Goal: Task Accomplishment & Management: Manage account settings

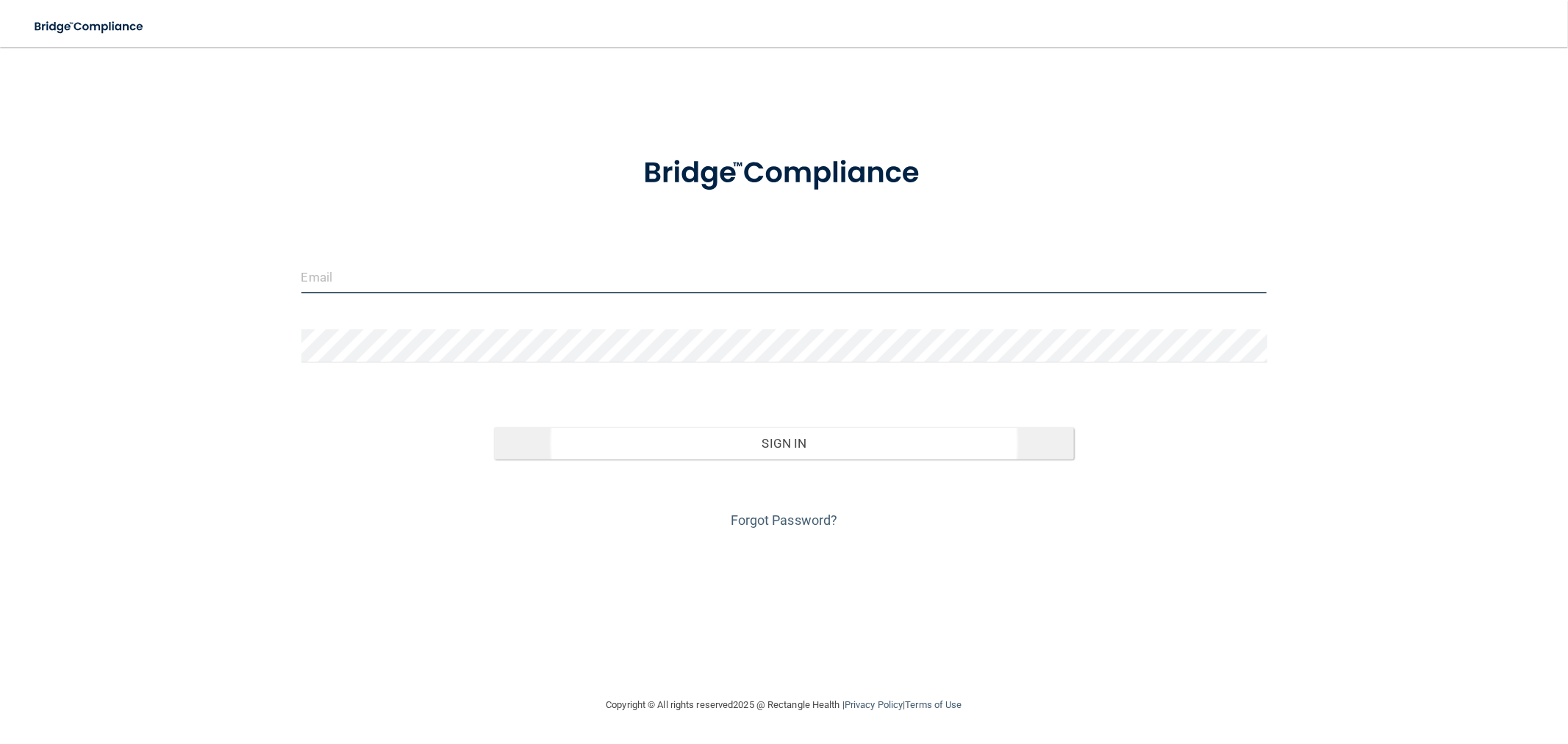
type input "[EMAIL_ADDRESS][DOMAIN_NAME]"
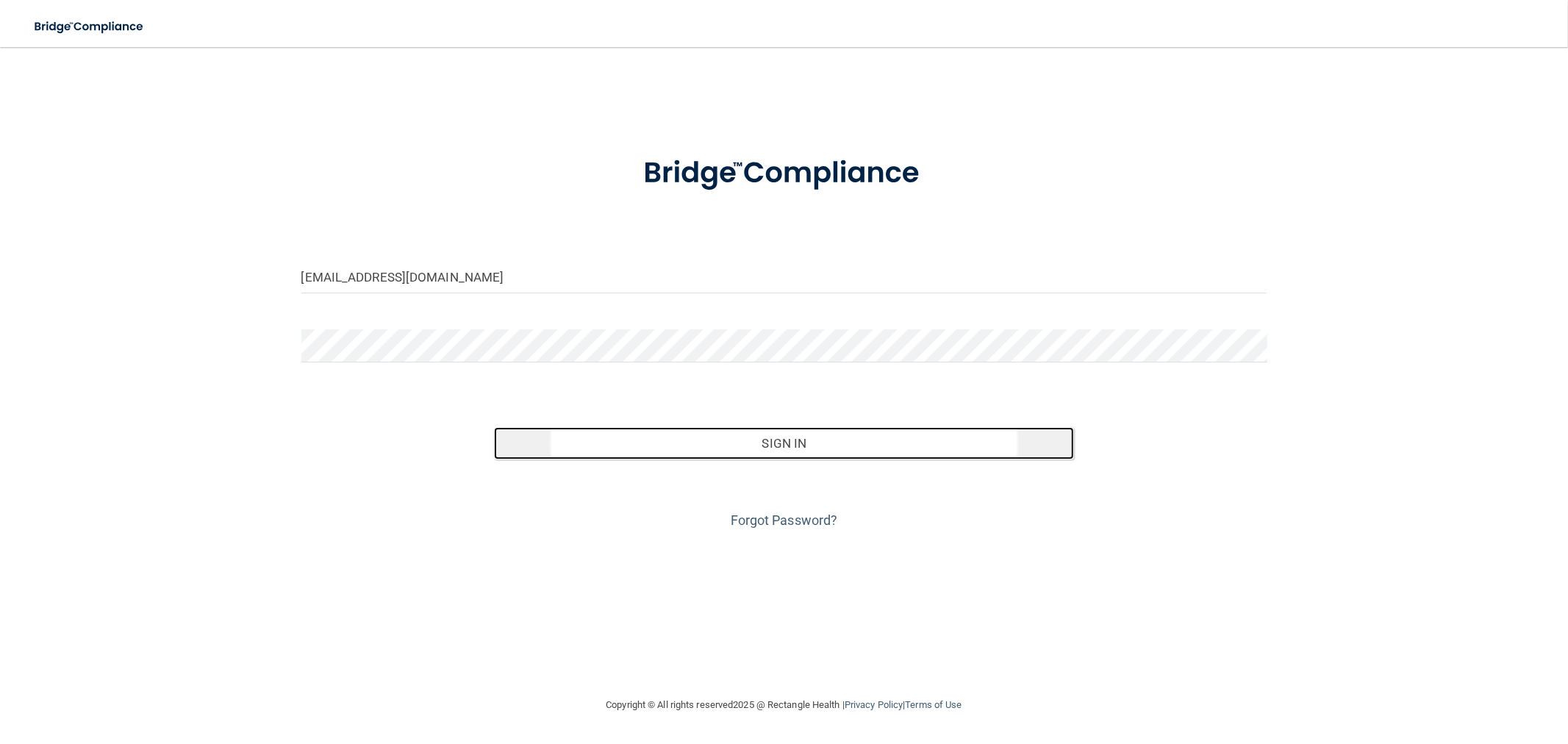
click at [553, 445] on button "Sign In" at bounding box center [784, 443] width 579 height 33
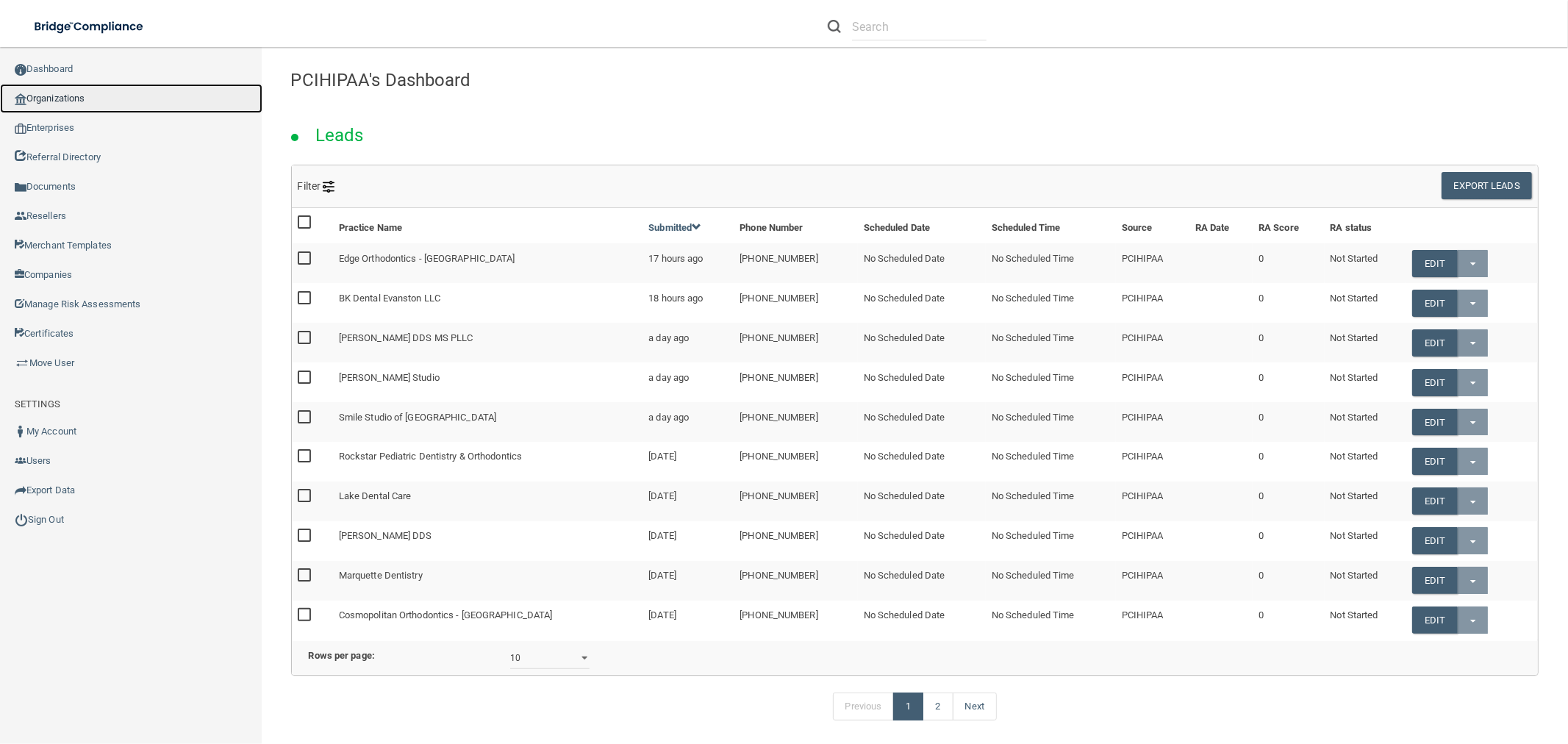
click at [61, 104] on link "Organizations" at bounding box center [131, 98] width 262 height 29
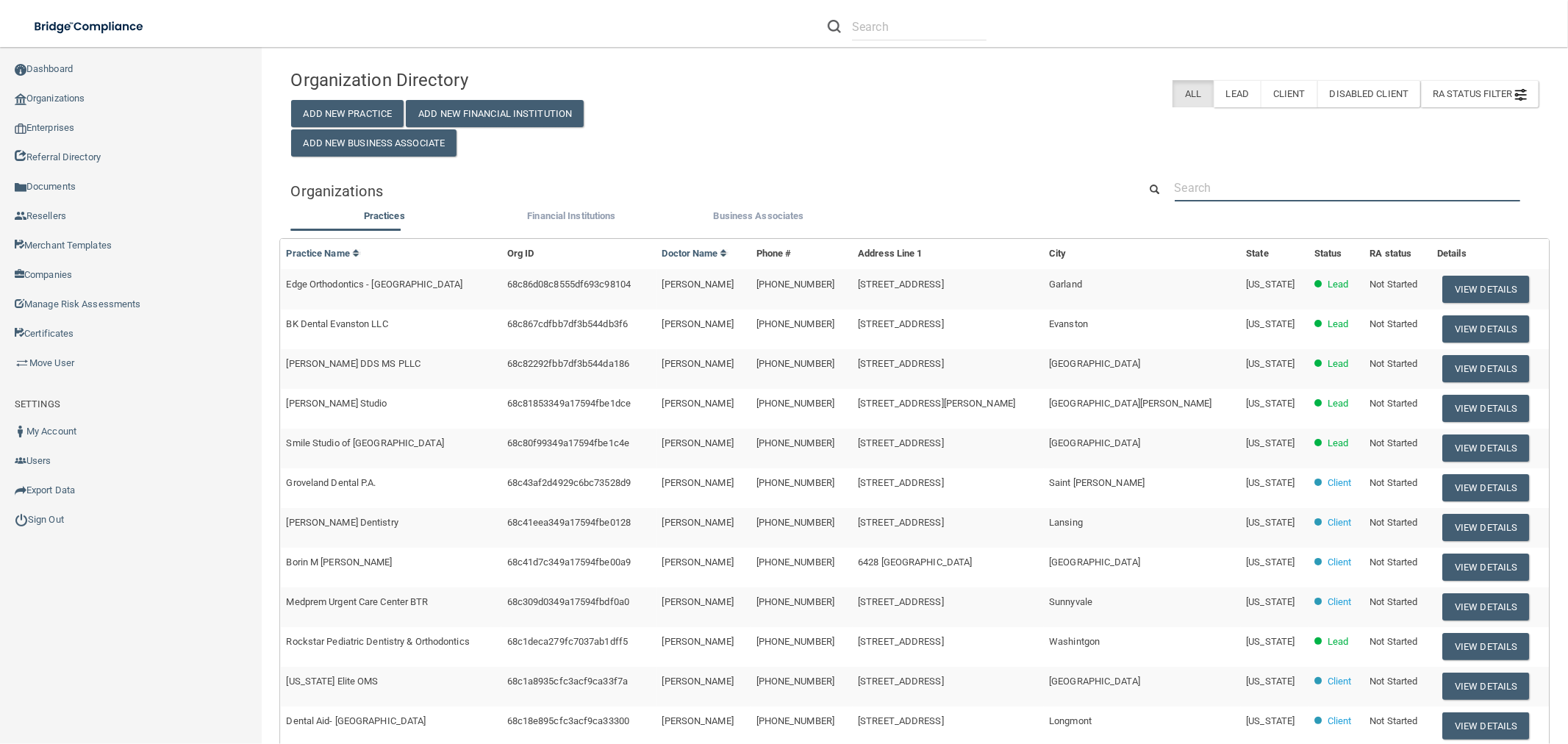
click at [1222, 180] on input "text" at bounding box center [1347, 188] width 345 height 27
paste input "Parkway Sleep Health Centers"
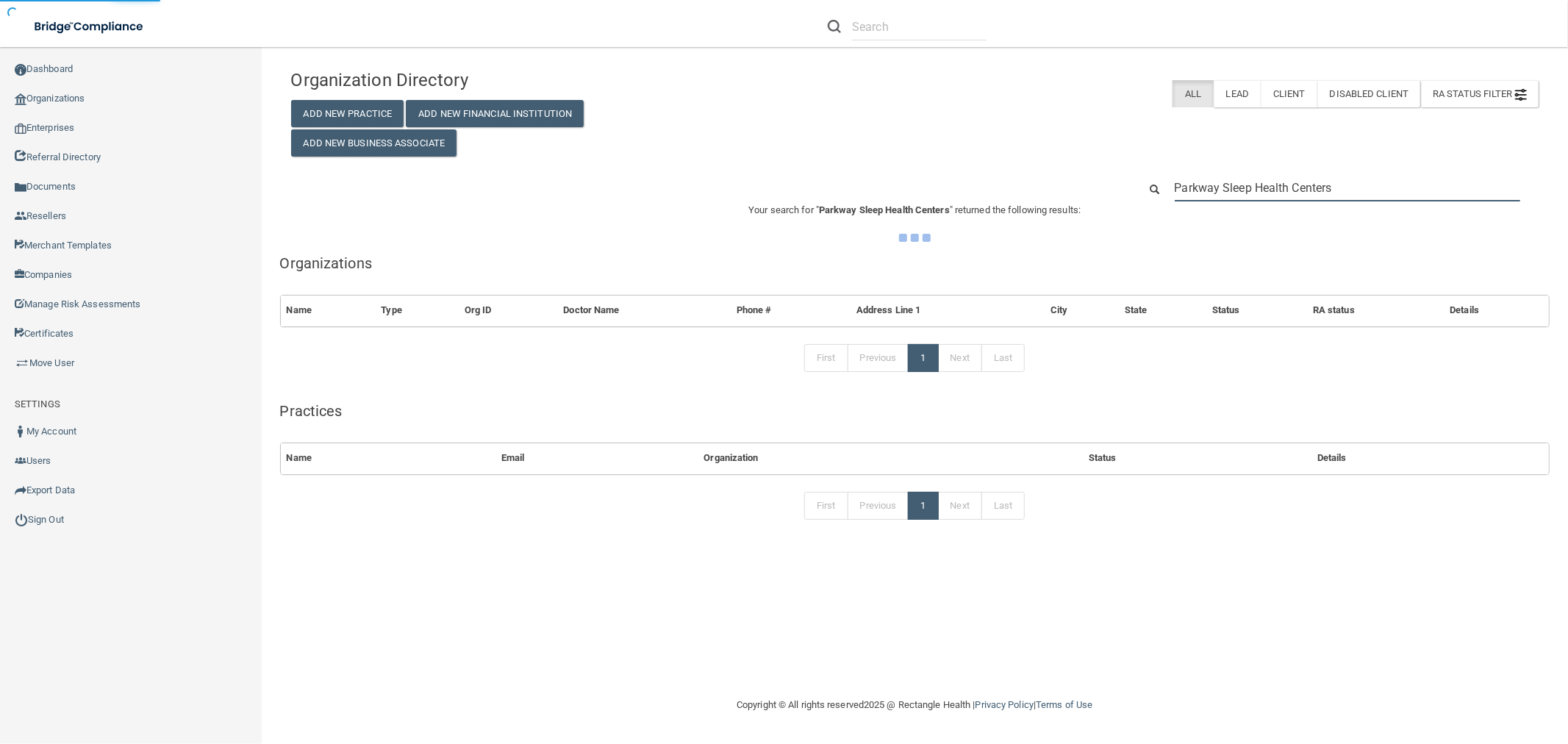
type input "Parkway Sleep Health Centers"
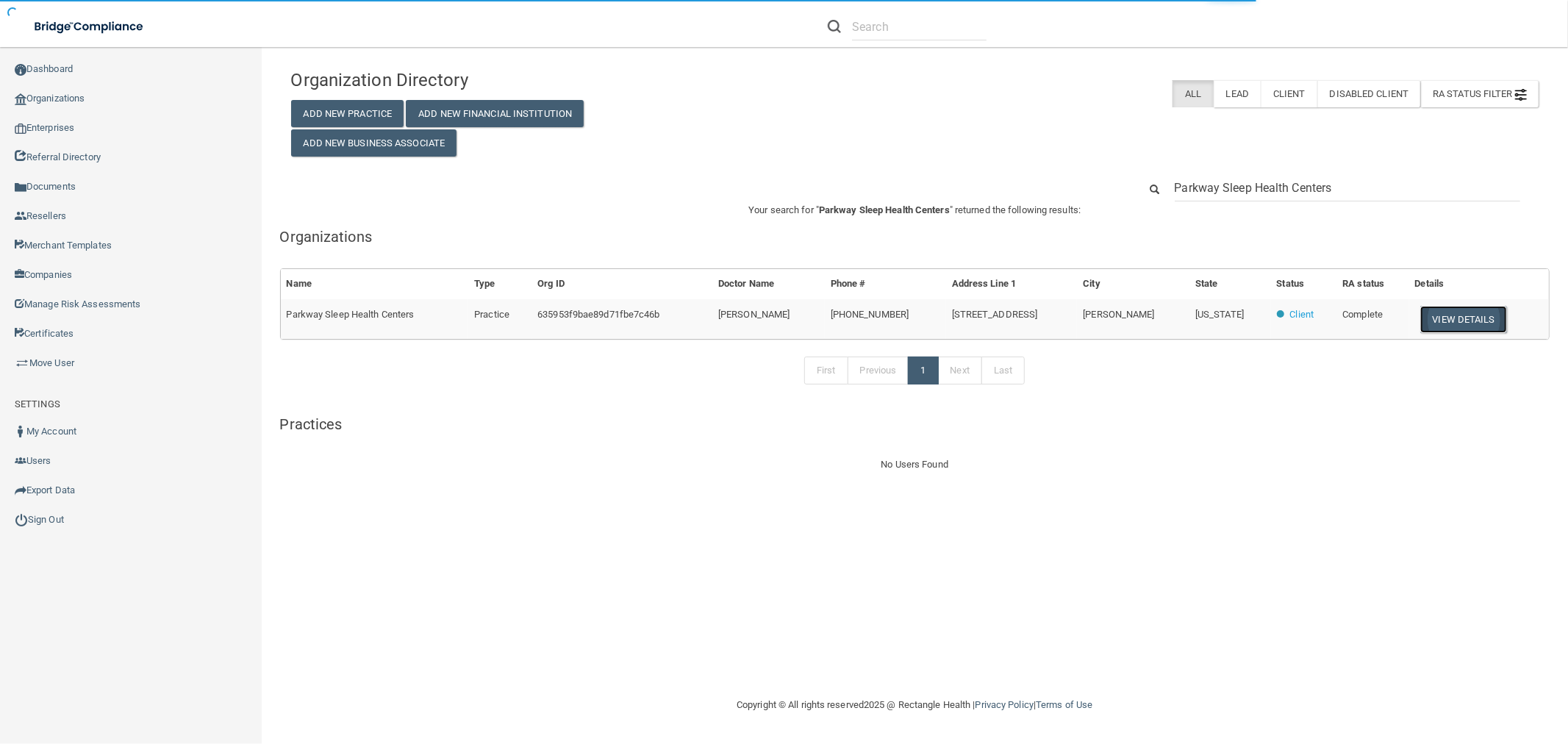
click at [1424, 325] on button "View Details" at bounding box center [1463, 320] width 87 height 27
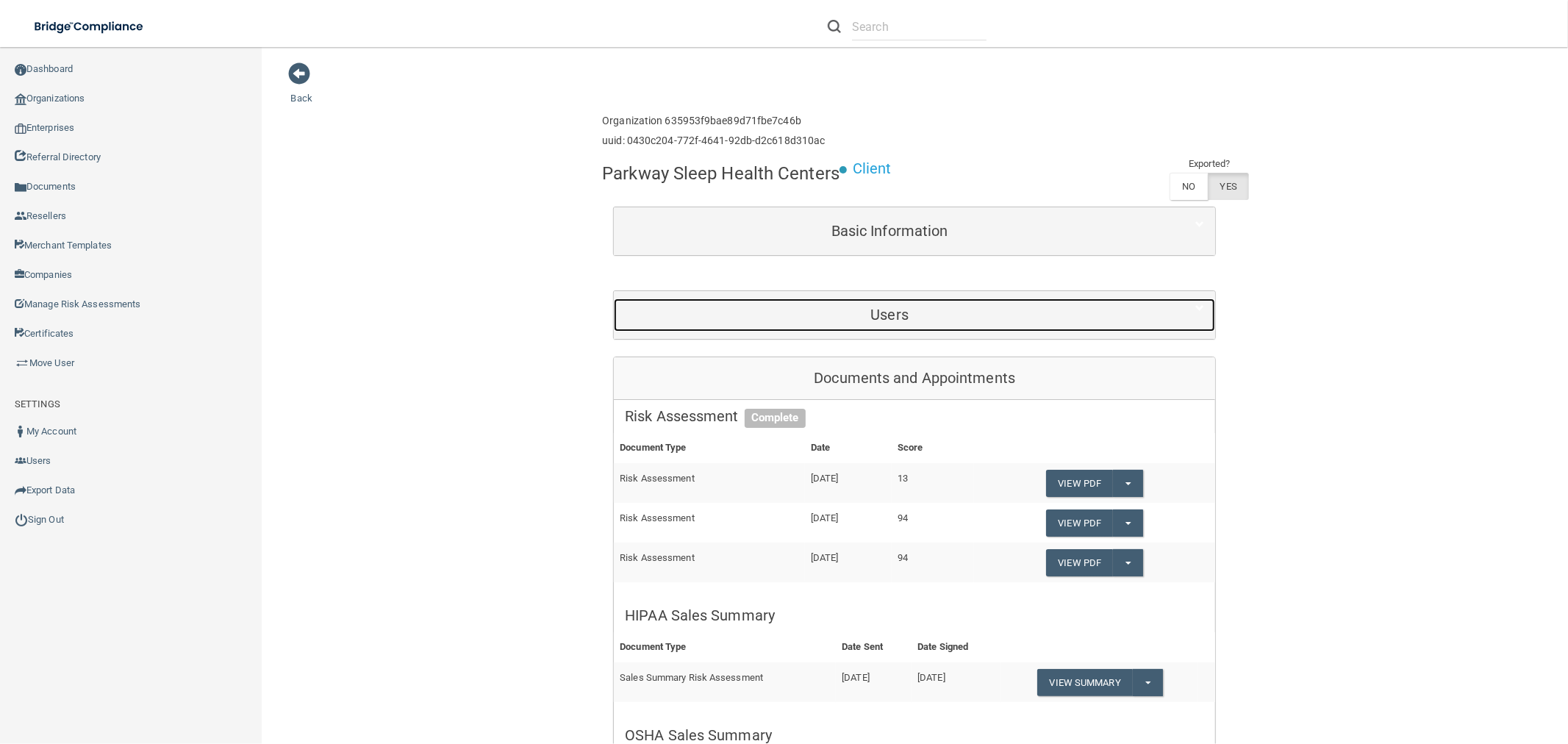
click at [839, 321] on h5 "Users" at bounding box center [889, 315] width 529 height 16
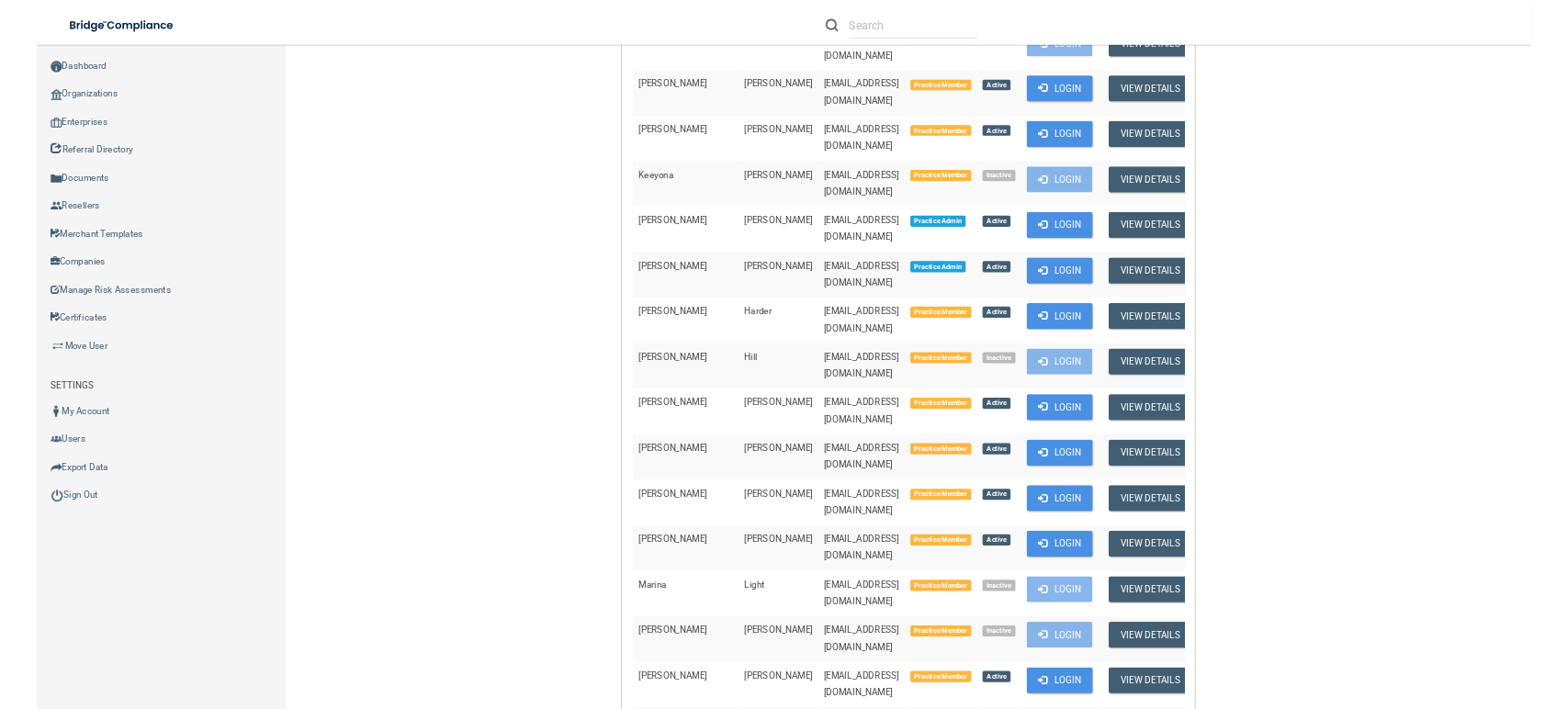
scroll to position [714, 0]
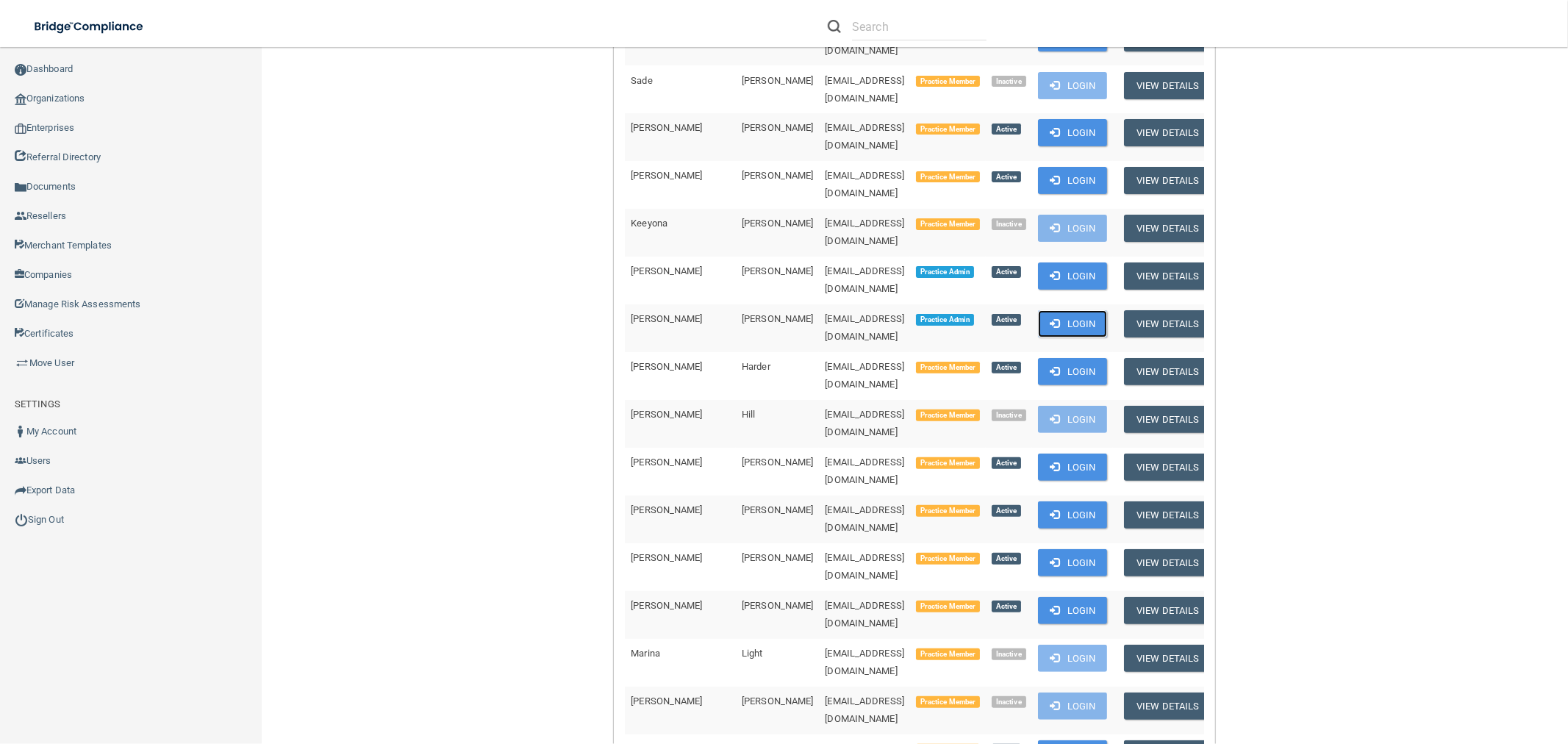
click at [1059, 318] on span at bounding box center [1055, 323] width 10 height 10
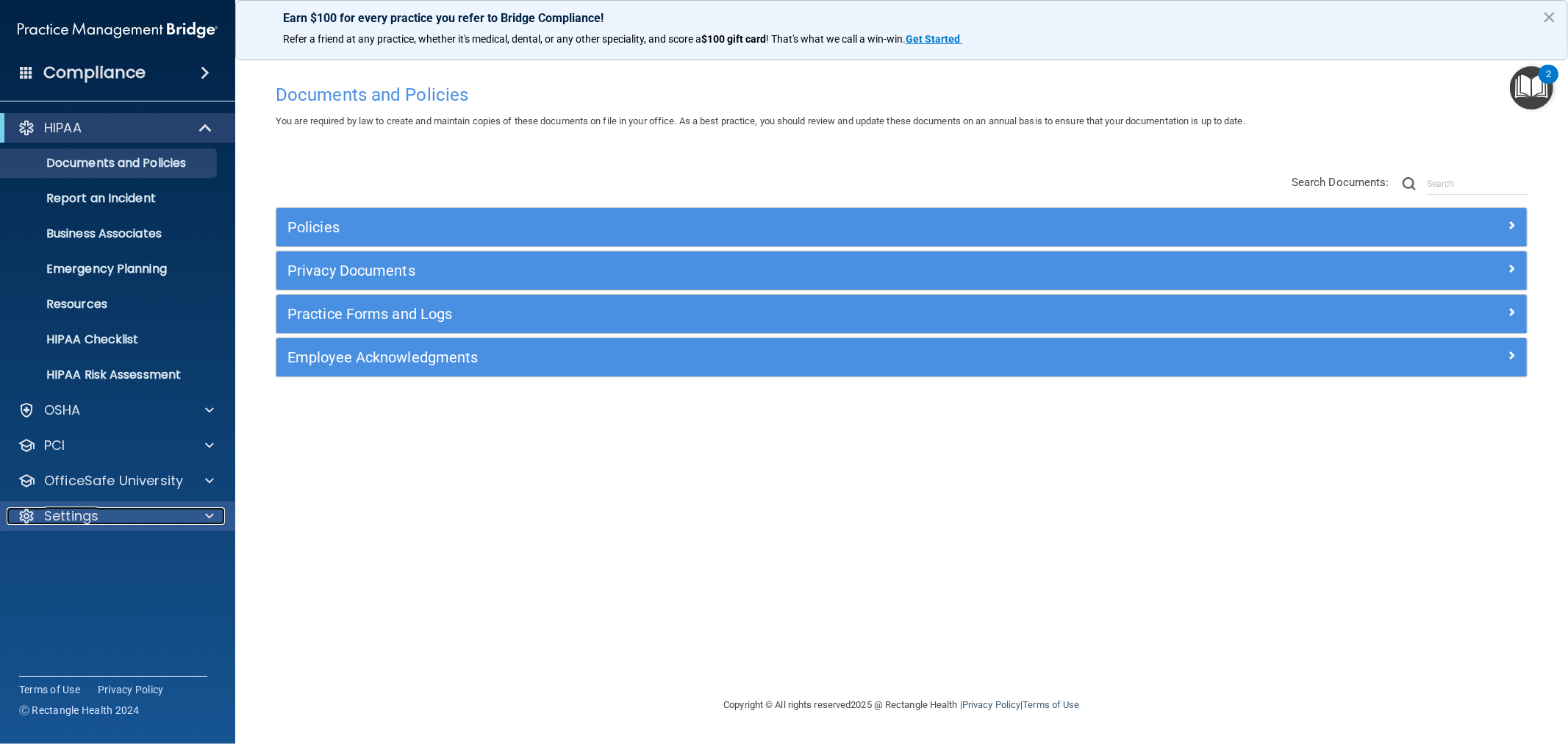
click at [97, 522] on p "Settings" at bounding box center [71, 516] width 54 height 17
click at [76, 584] on p "My Users" at bounding box center [110, 586] width 201 height 14
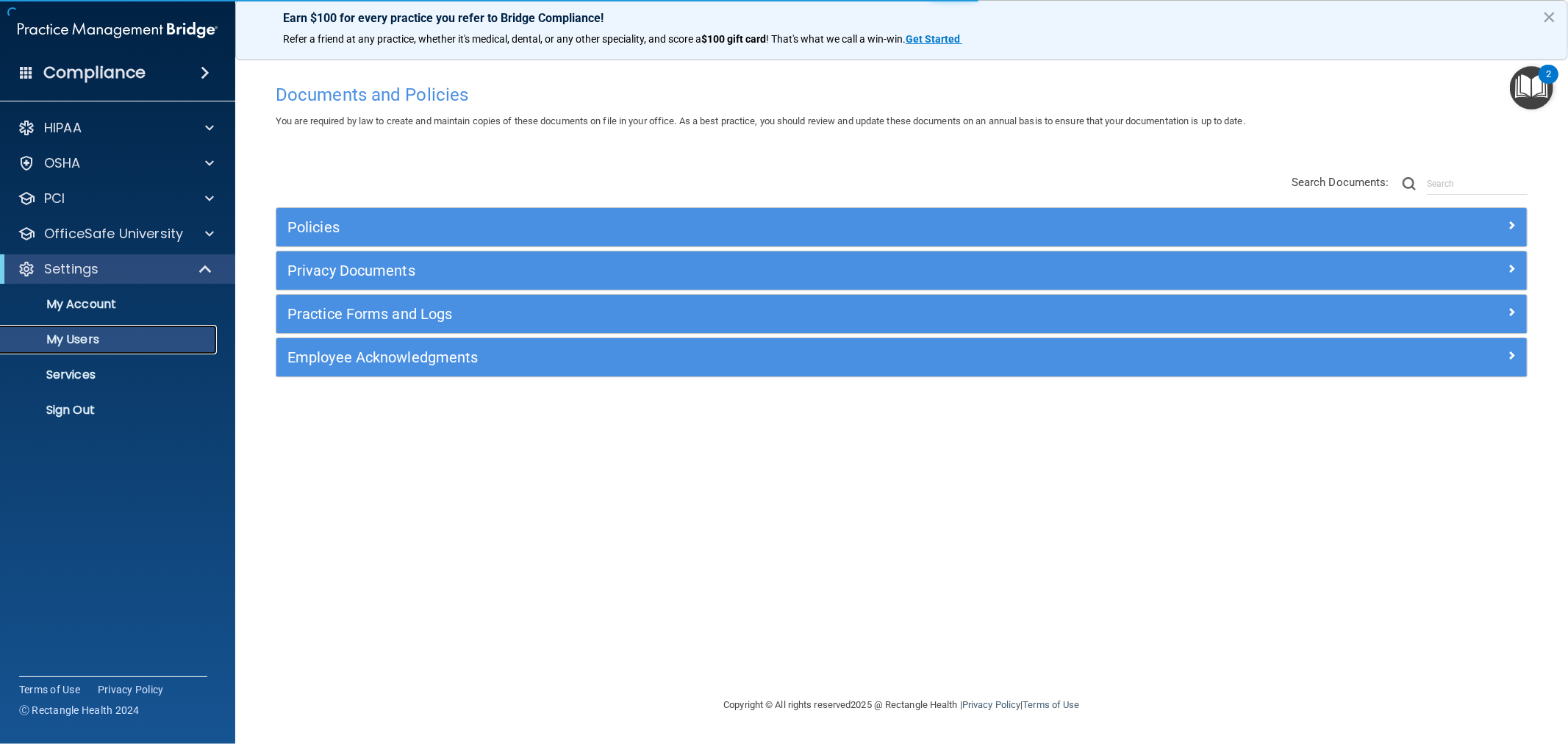
select select "20"
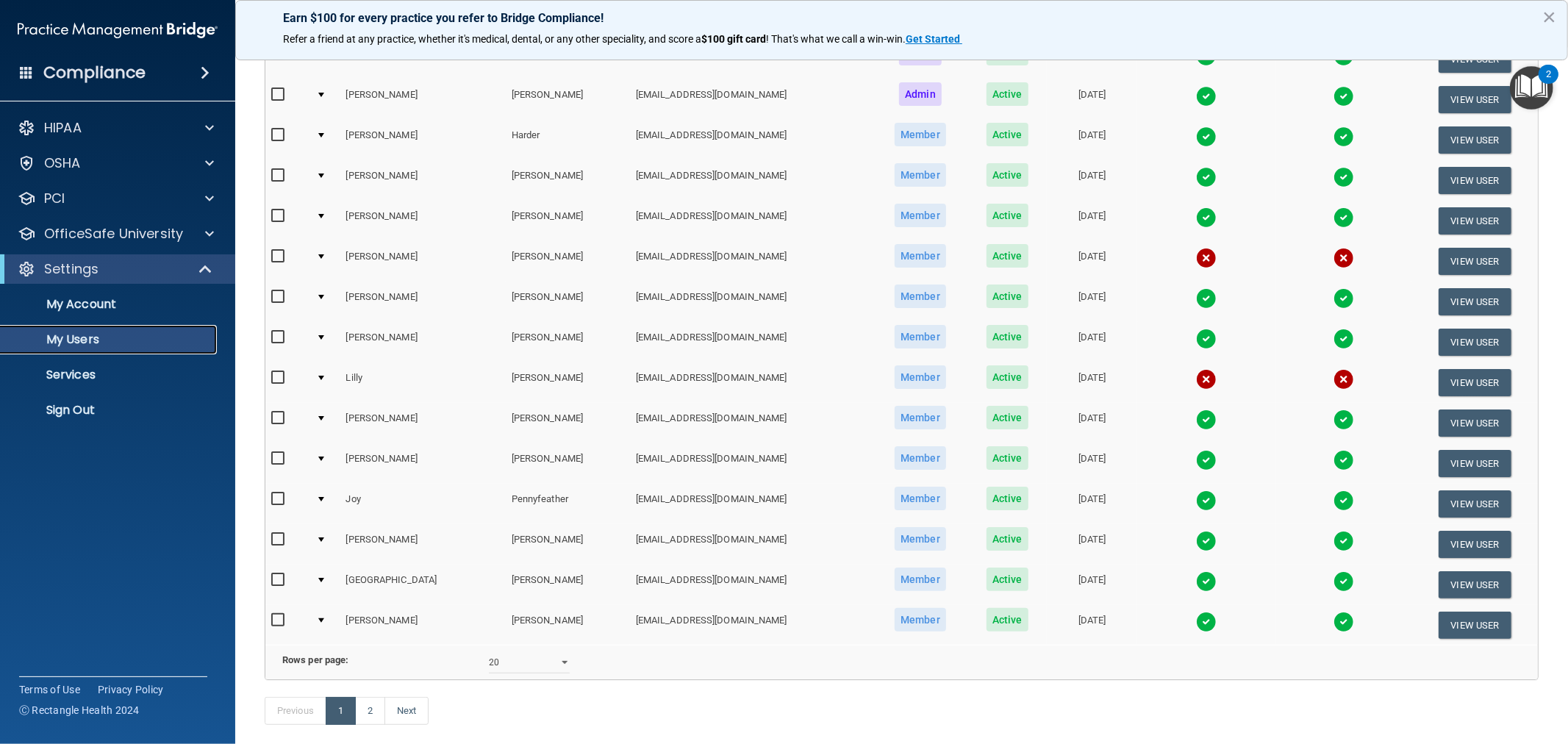
scroll to position [408, 0]
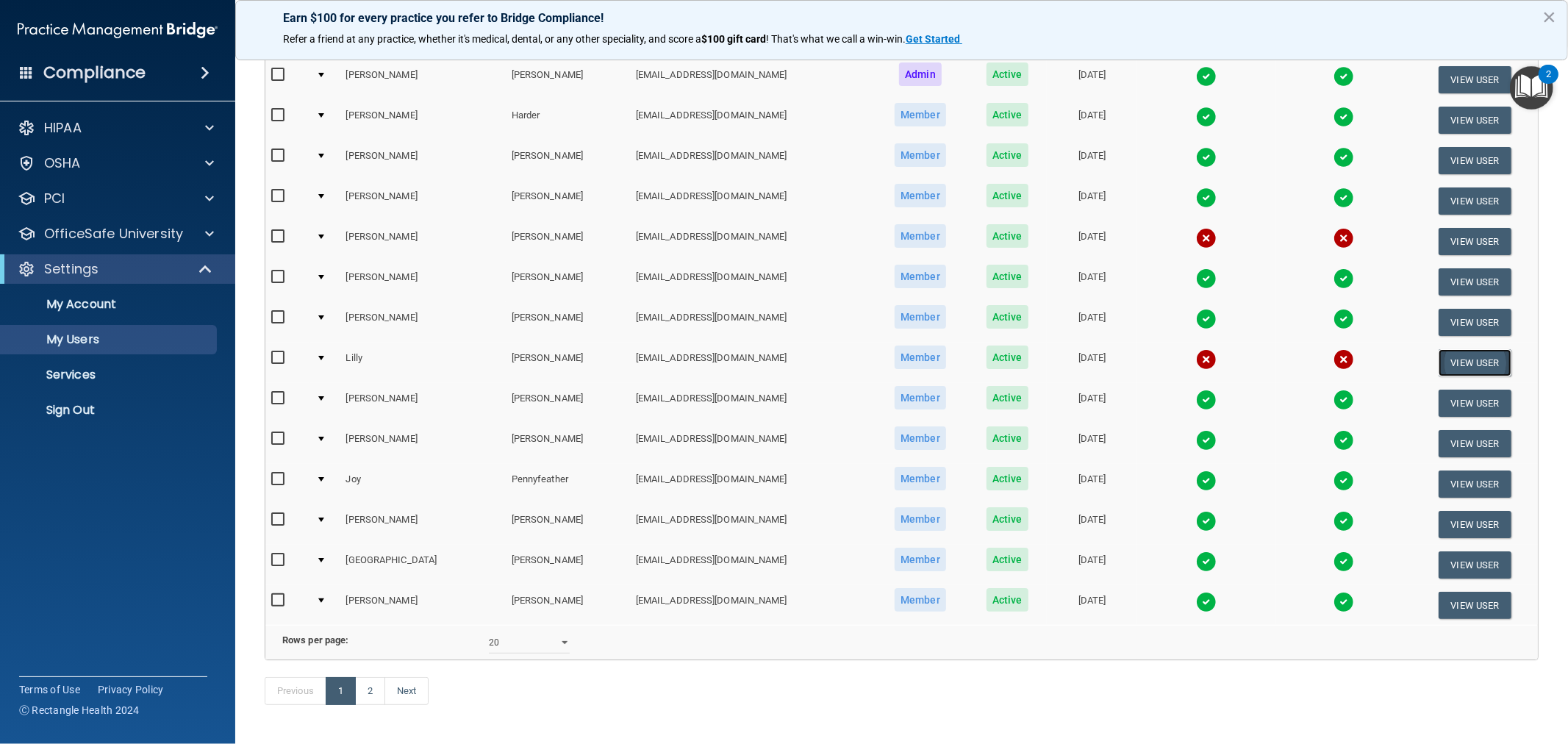
click at [1465, 349] on button "View User" at bounding box center [1474, 363] width 73 height 27
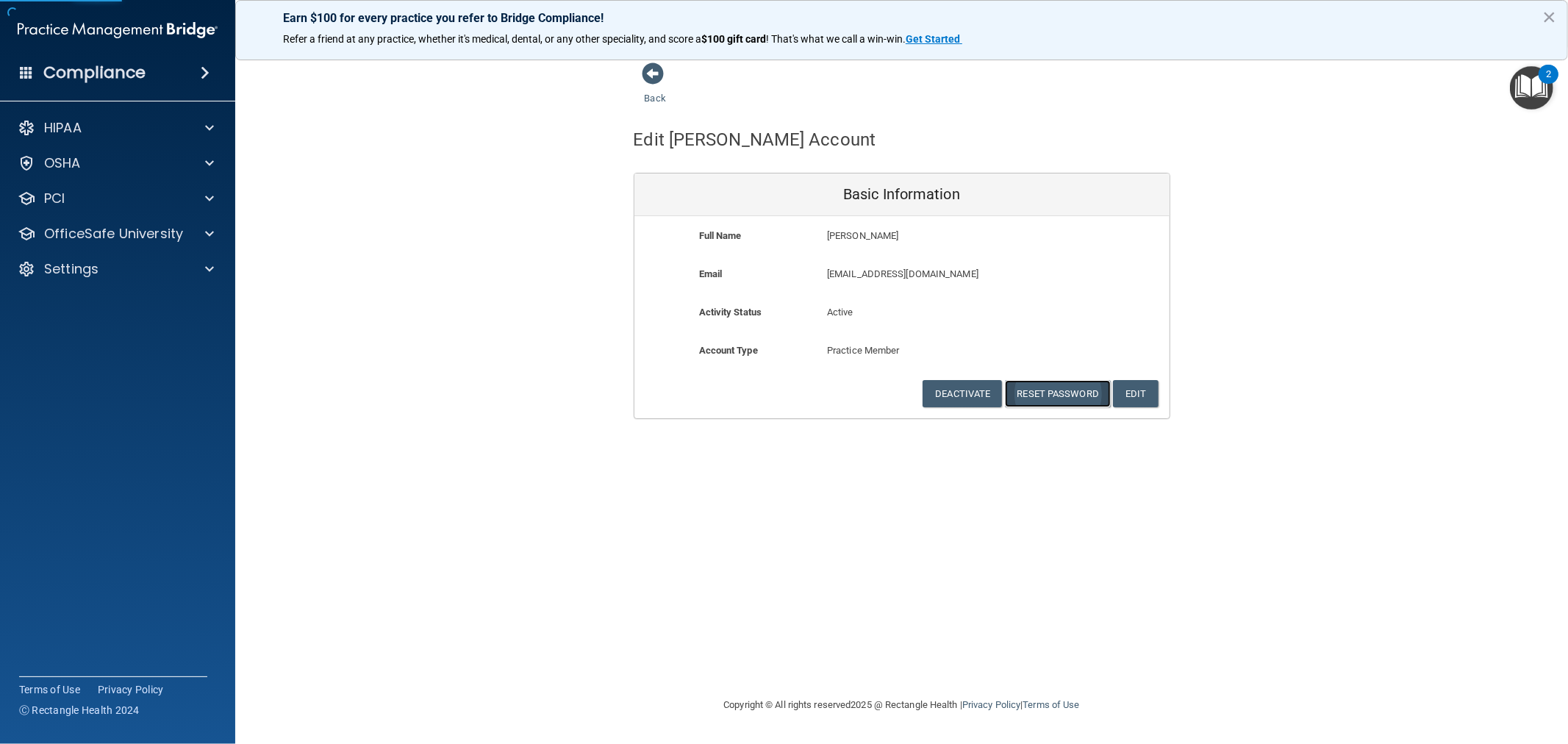
click at [1064, 389] on button "Reset Password" at bounding box center [1058, 394] width 106 height 27
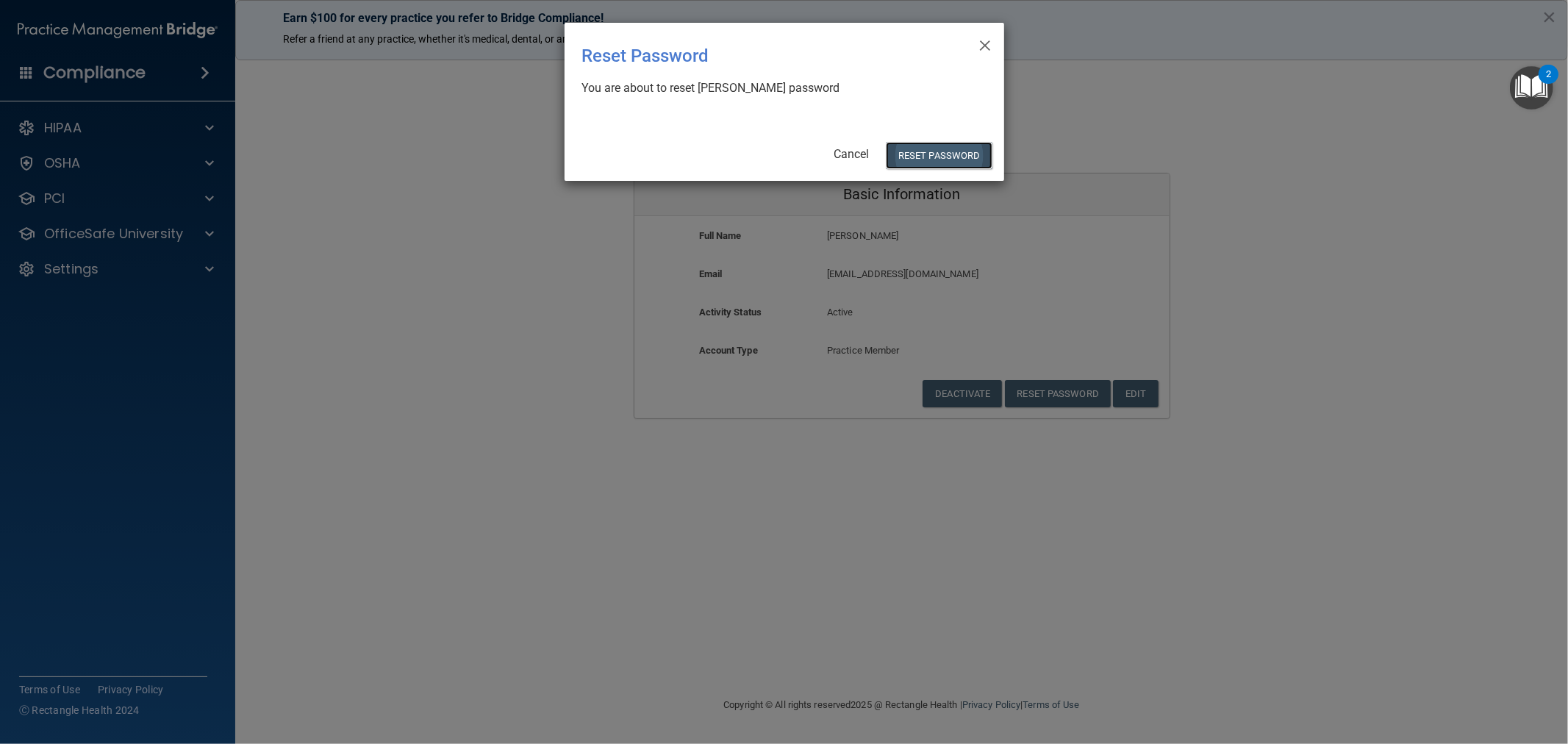
click at [931, 151] on button "Reset Password" at bounding box center [939, 156] width 106 height 27
click at [959, 154] on button "Reset Password" at bounding box center [939, 156] width 106 height 27
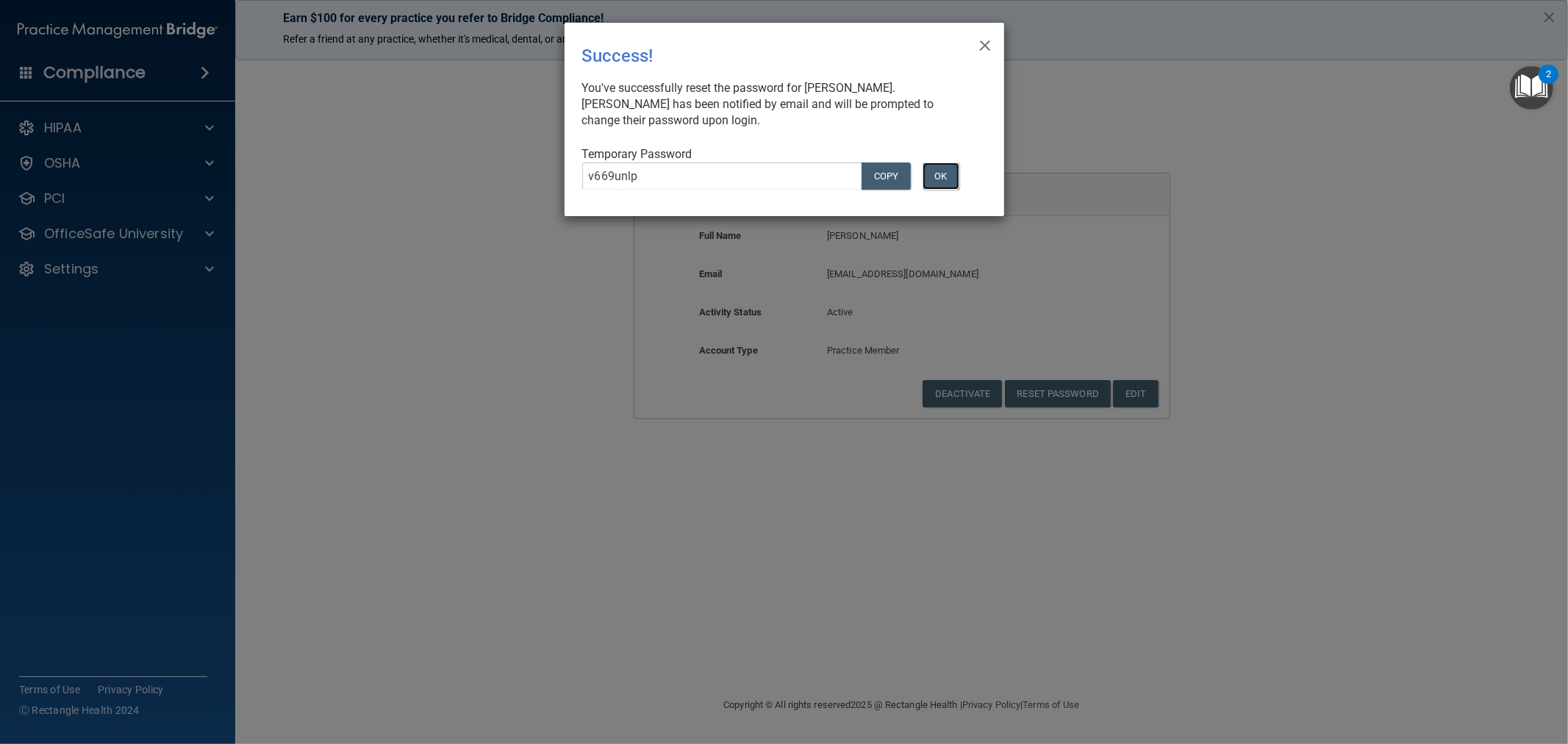
click at [945, 170] on button "OK" at bounding box center [941, 176] width 37 height 27
click at [953, 175] on button "OK" at bounding box center [941, 176] width 37 height 27
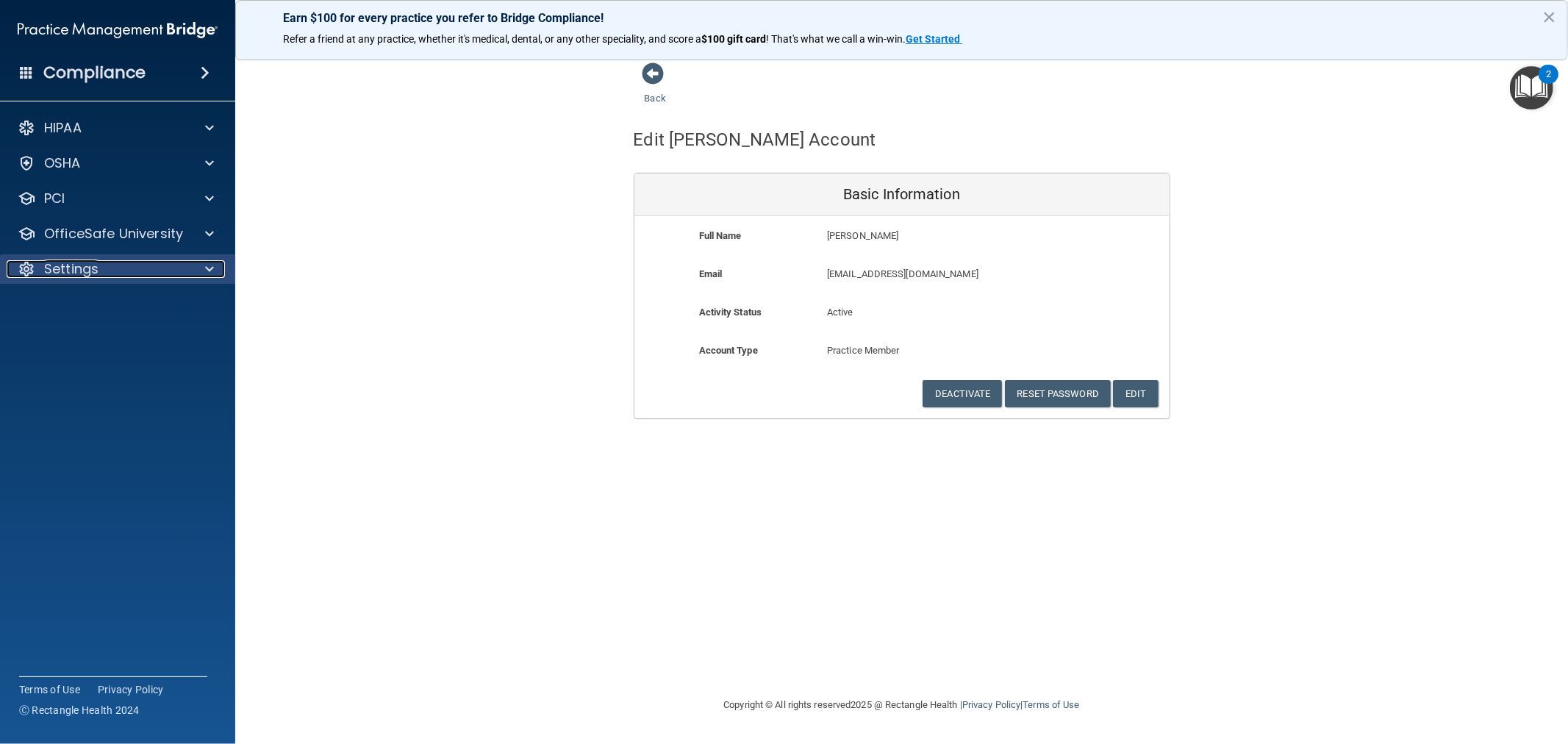
click at [81, 273] on p "Settings" at bounding box center [71, 268] width 54 height 17
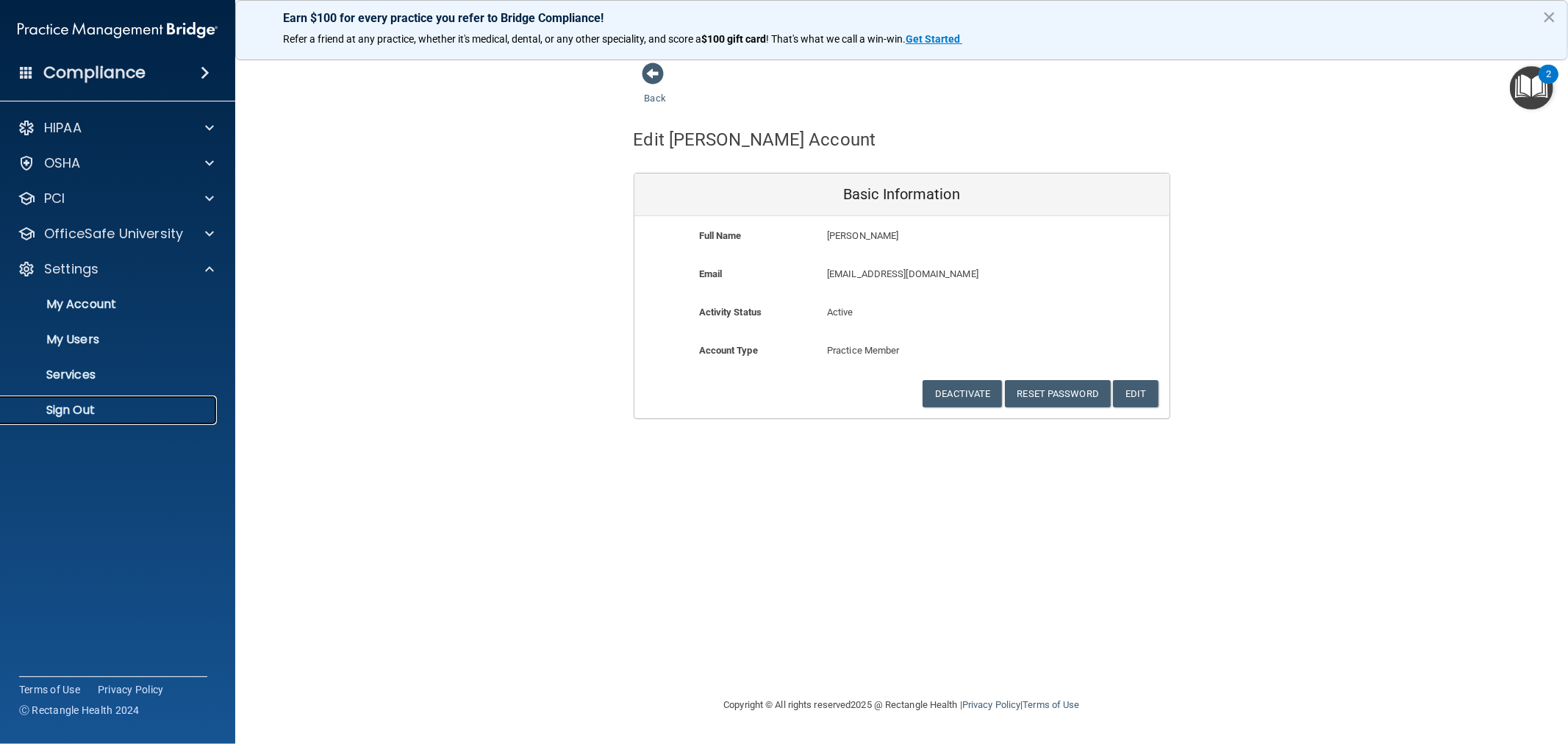
click at [92, 395] on link "Sign Out" at bounding box center [101, 410] width 231 height 29
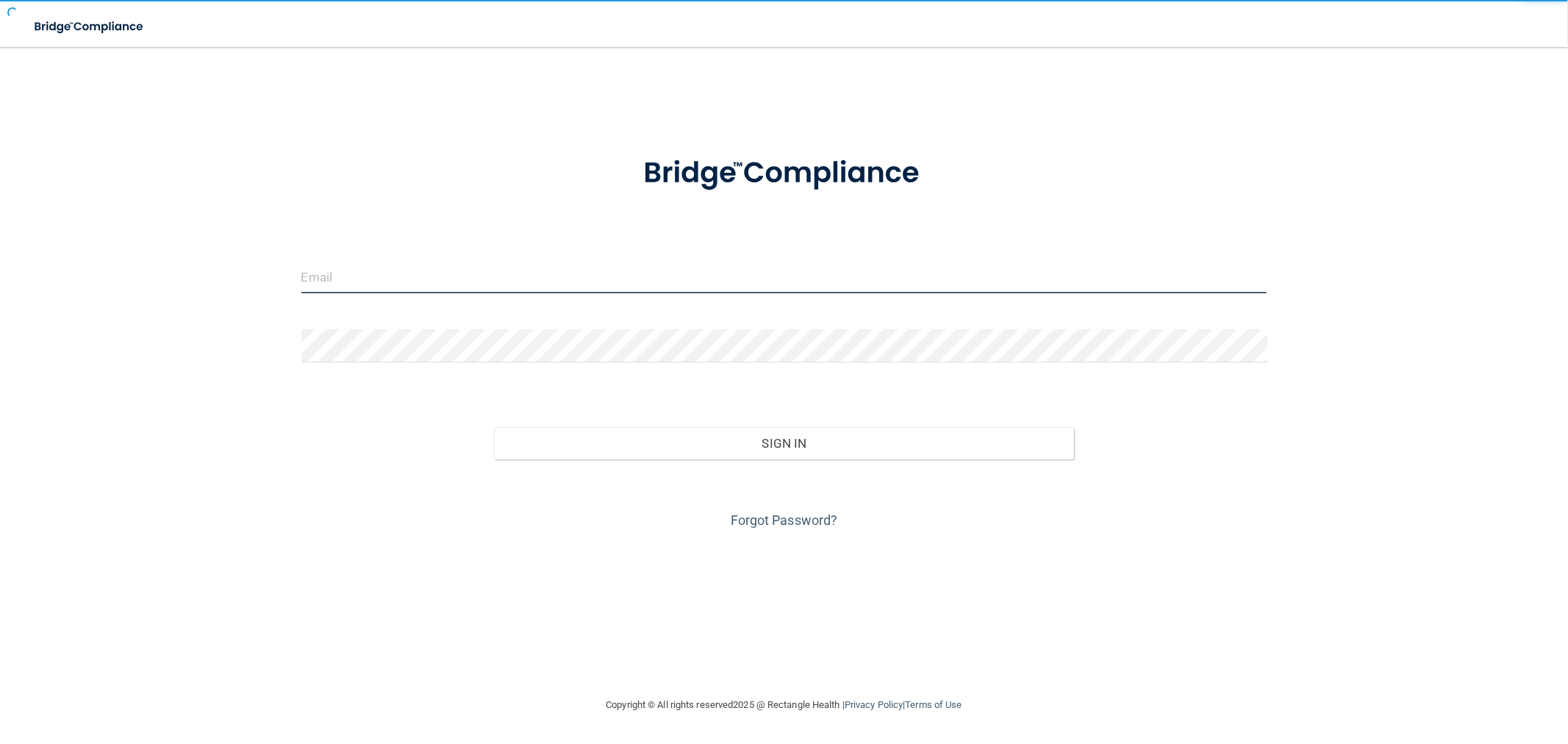
type input "[EMAIL_ADDRESS][DOMAIN_NAME]"
